Goal: Task Accomplishment & Management: Complete application form

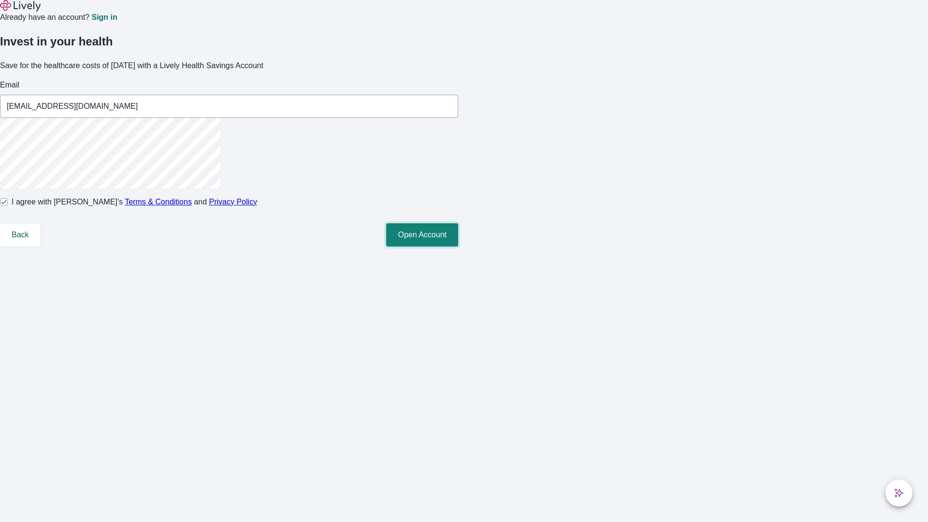
click at [458, 247] on button "Open Account" at bounding box center [422, 234] width 72 height 23
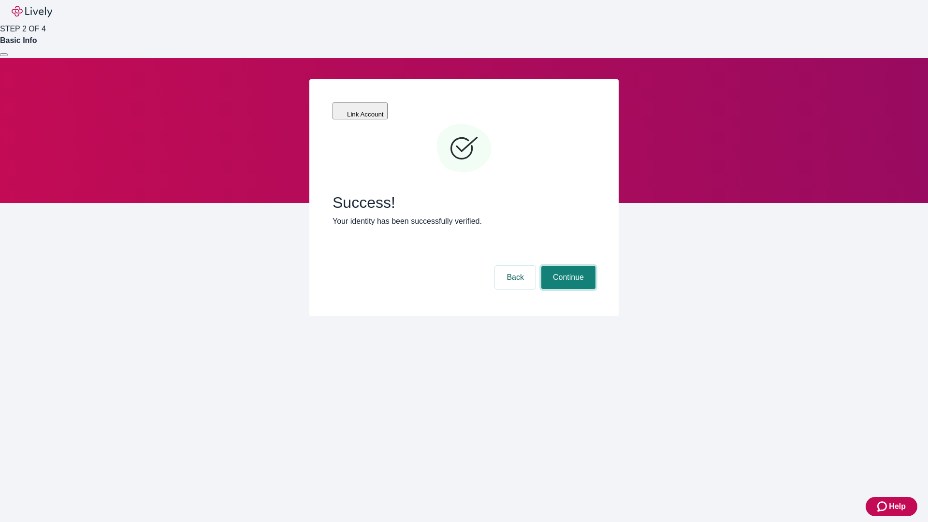
click at [567, 266] on button "Continue" at bounding box center [568, 277] width 54 height 23
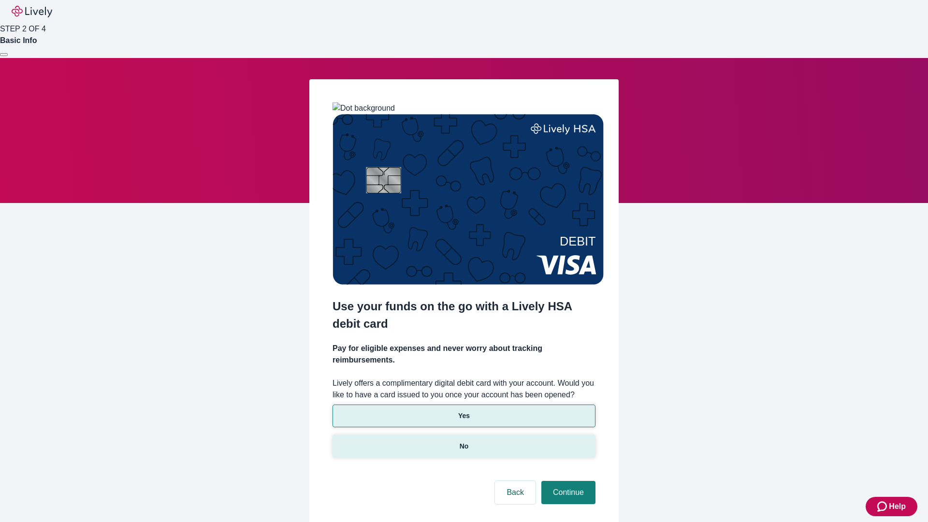
click at [464, 441] on p "No" at bounding box center [464, 446] width 9 height 10
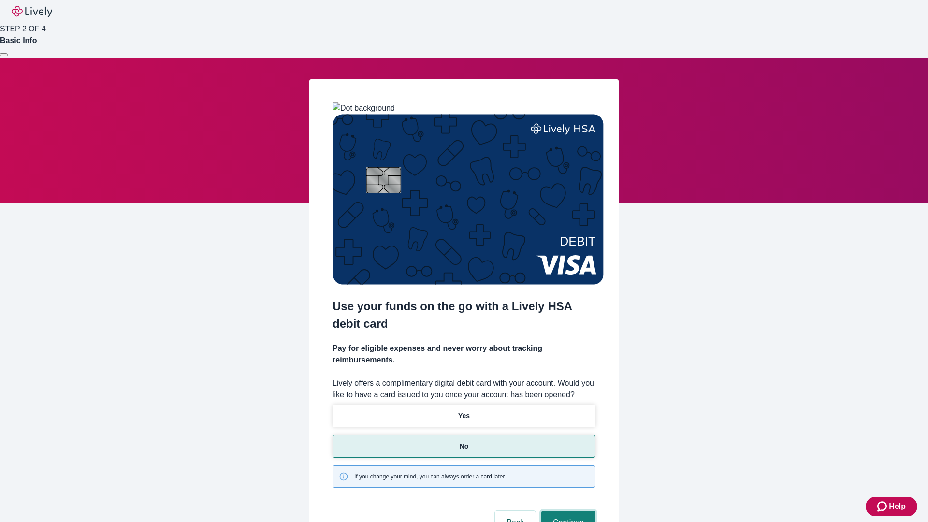
click at [567, 511] on button "Continue" at bounding box center [568, 522] width 54 height 23
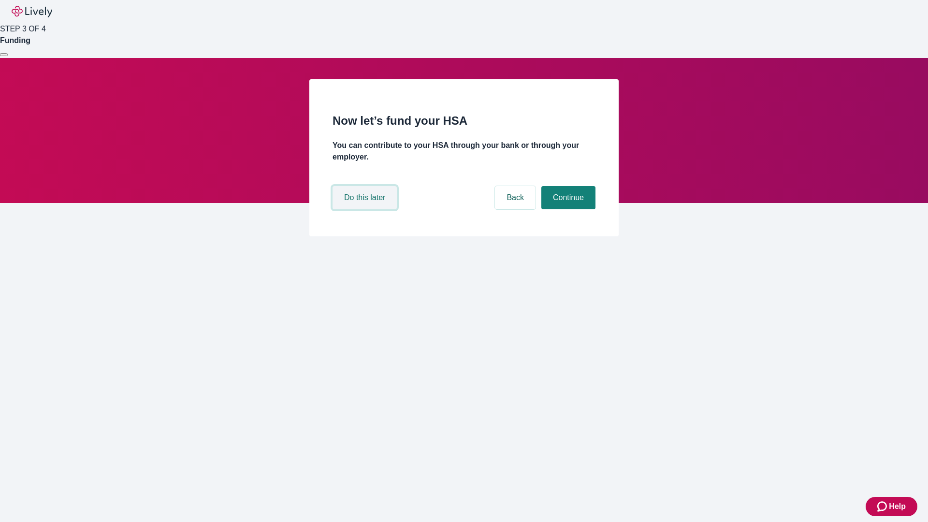
click at [366, 209] on button "Do this later" at bounding box center [365, 197] width 64 height 23
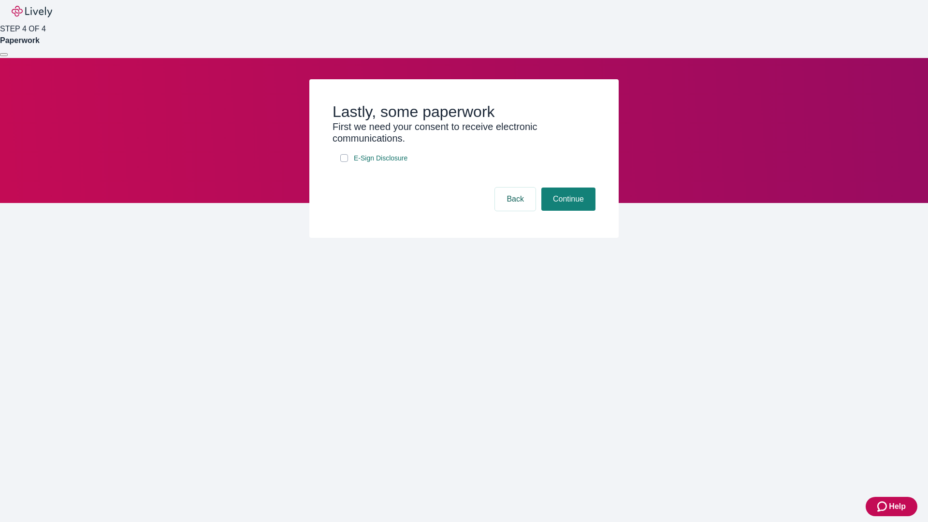
click at [344, 162] on input "E-Sign Disclosure" at bounding box center [344, 158] width 8 height 8
checkbox input "true"
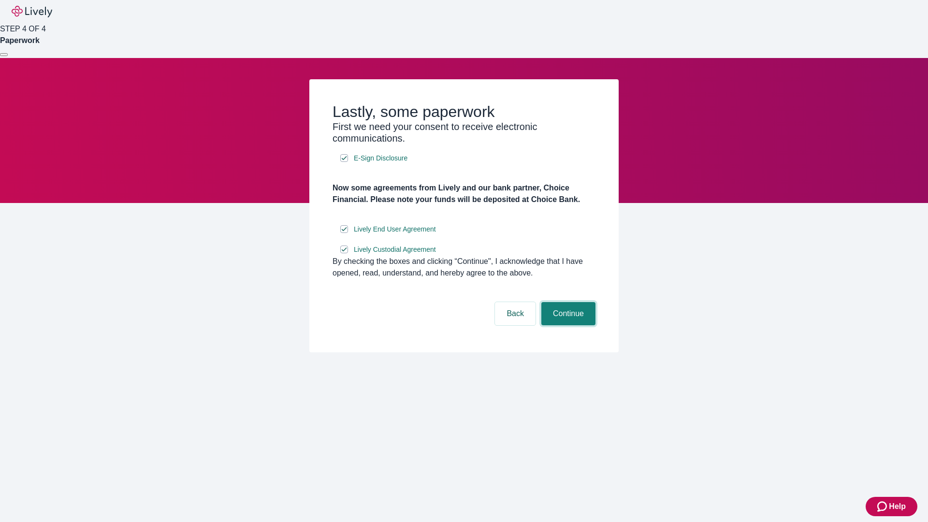
click at [567, 325] on button "Continue" at bounding box center [568, 313] width 54 height 23
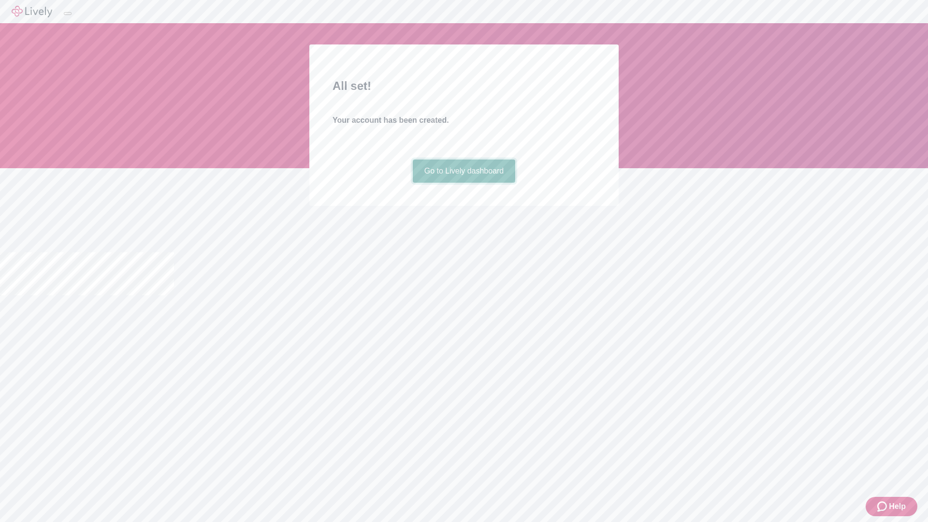
click at [464, 183] on link "Go to Lively dashboard" at bounding box center [464, 171] width 103 height 23
